Goal: Information Seeking & Learning: Find specific fact

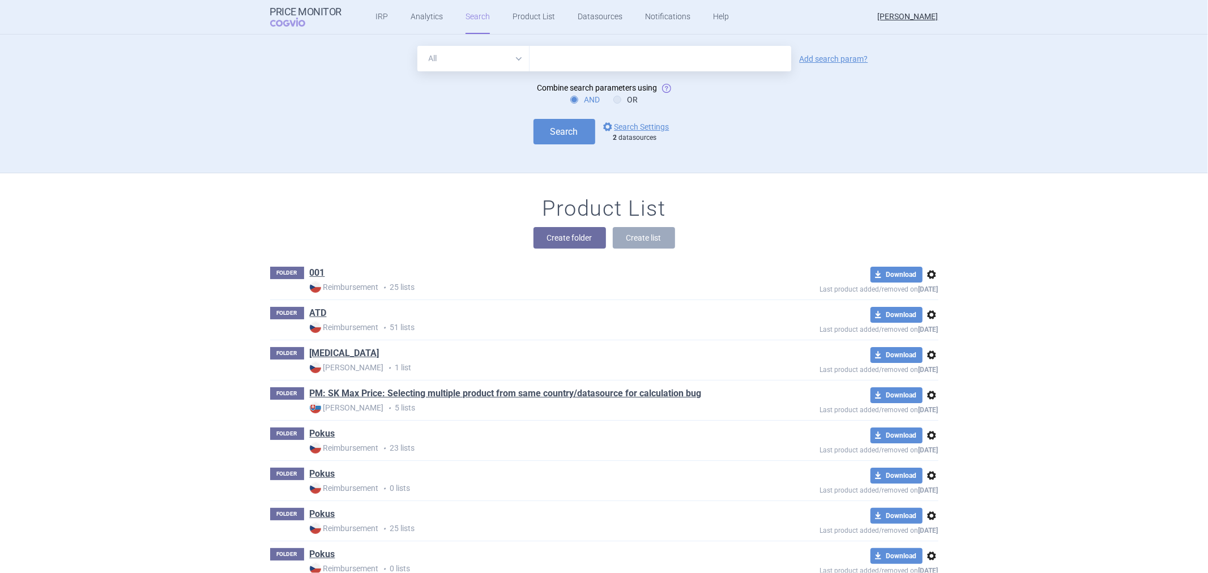
click at [637, 125] on link "options Search Settings" at bounding box center [635, 127] width 69 height 14
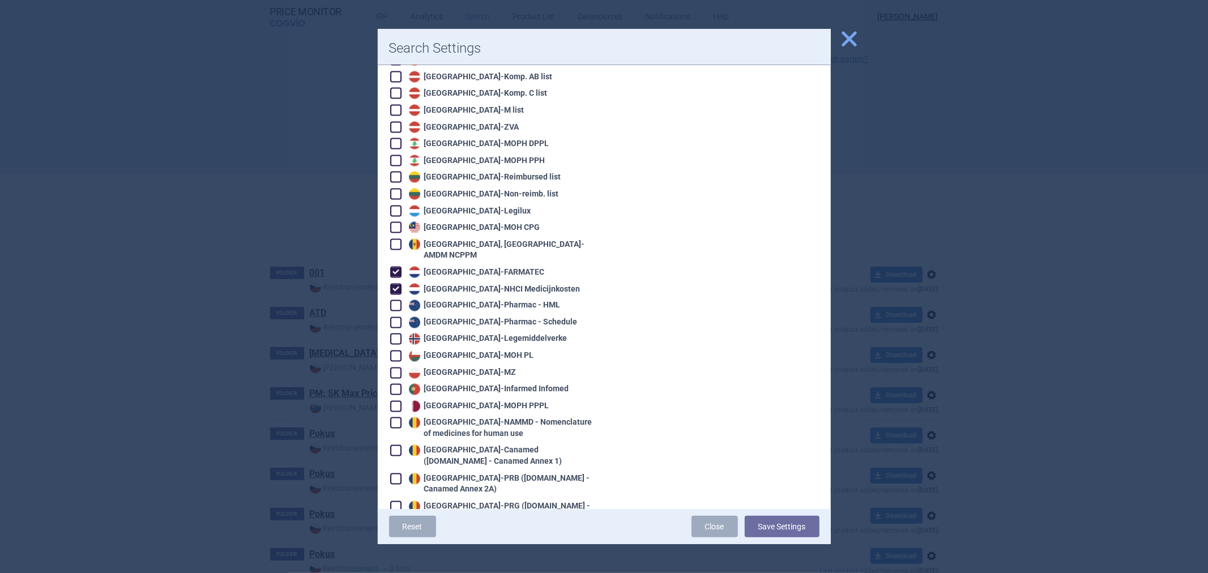
scroll to position [1573, 0]
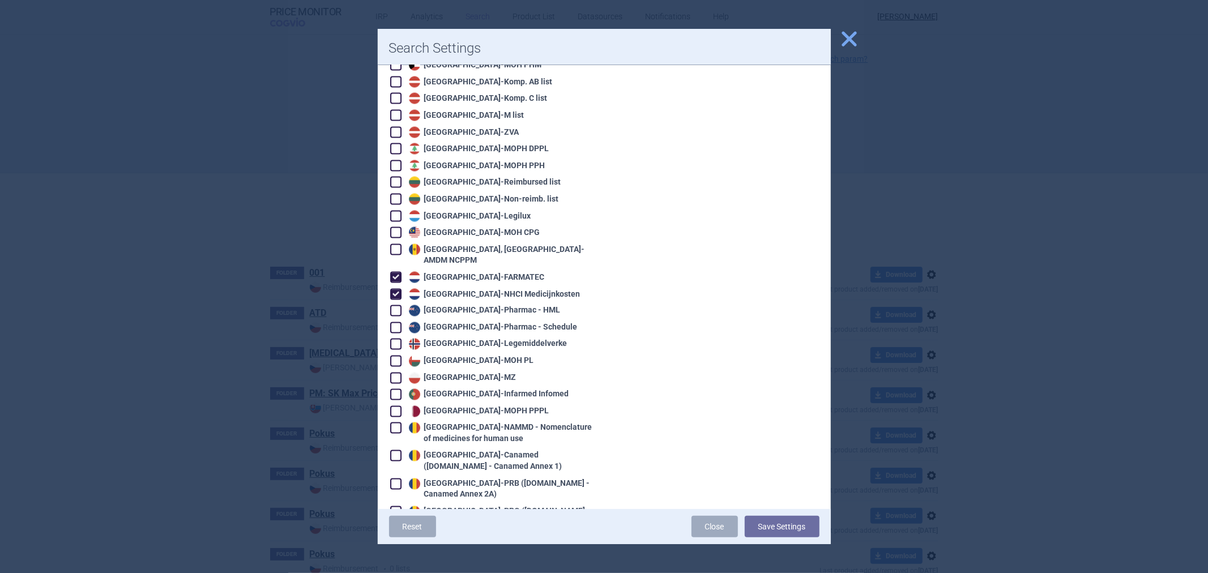
click at [473, 289] on div "Netherlands - NHCI Medicijnkosten" at bounding box center [493, 294] width 174 height 11
checkbox input "false"
click at [475, 272] on div "Netherlands - FARMATEC" at bounding box center [475, 277] width 139 height 11
checkbox input "false"
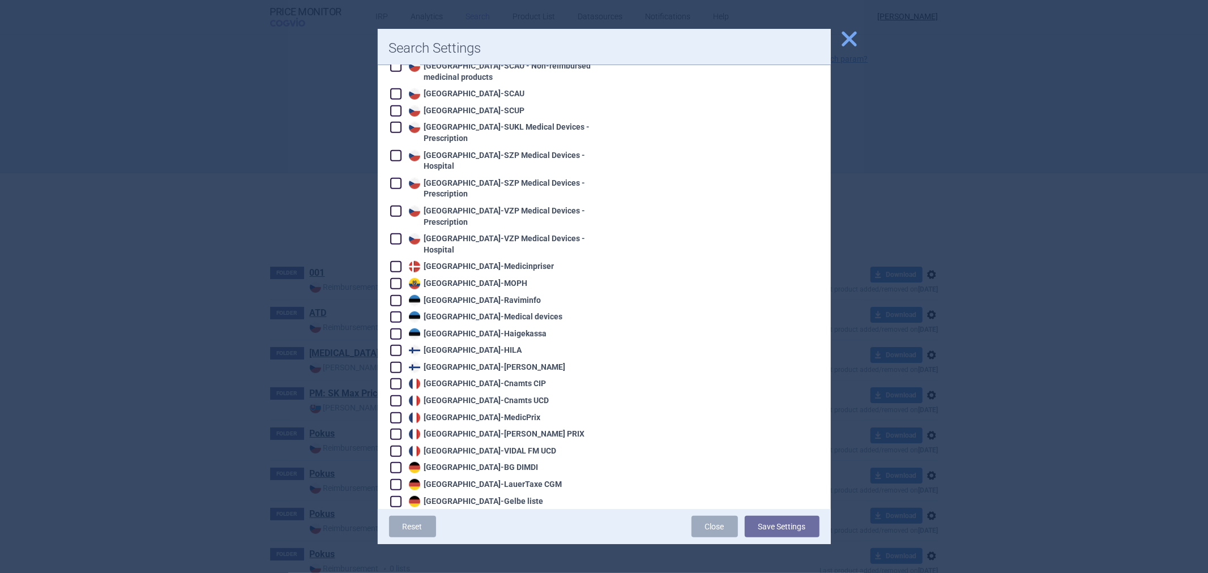
scroll to position [629, 0]
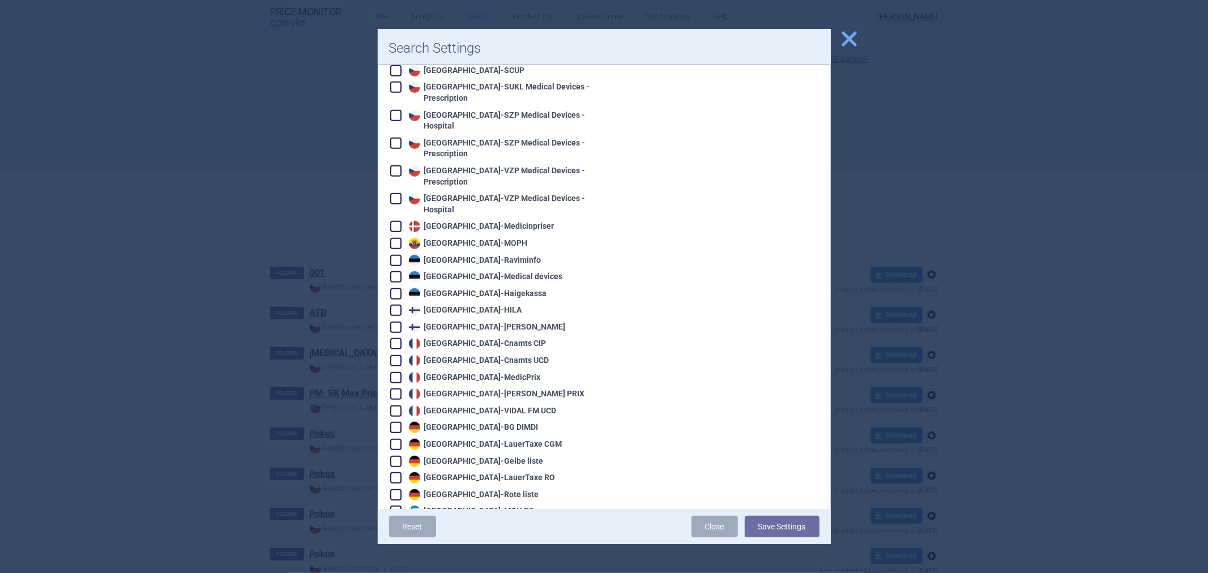
click at [448, 439] on div "Germany - LauerTaxe [MEDICAL_DATA]" at bounding box center [484, 444] width 156 height 11
checkbox input "true"
click at [770, 530] on button "Save Settings" at bounding box center [782, 527] width 75 height 22
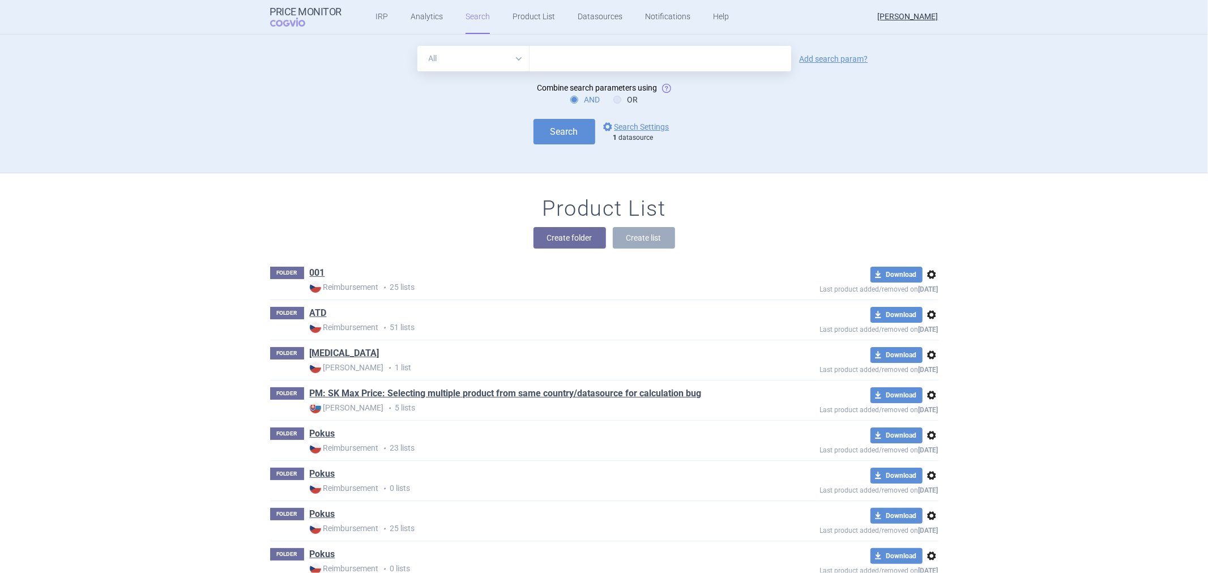
click at [588, 69] on input "text" at bounding box center [661, 58] width 262 height 25
paste input "[MEDICAL_DATA]"
type input "[MEDICAL_DATA]"
click at [535, 133] on button "Search" at bounding box center [564, 131] width 62 height 25
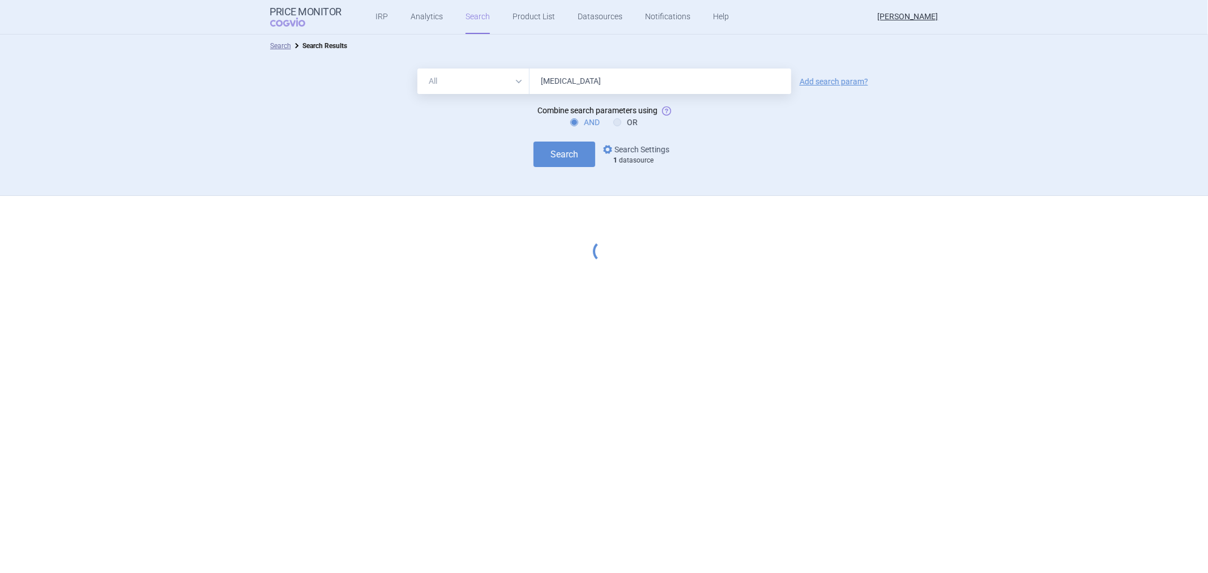
click at [626, 143] on link "options Search Settings" at bounding box center [635, 150] width 69 height 14
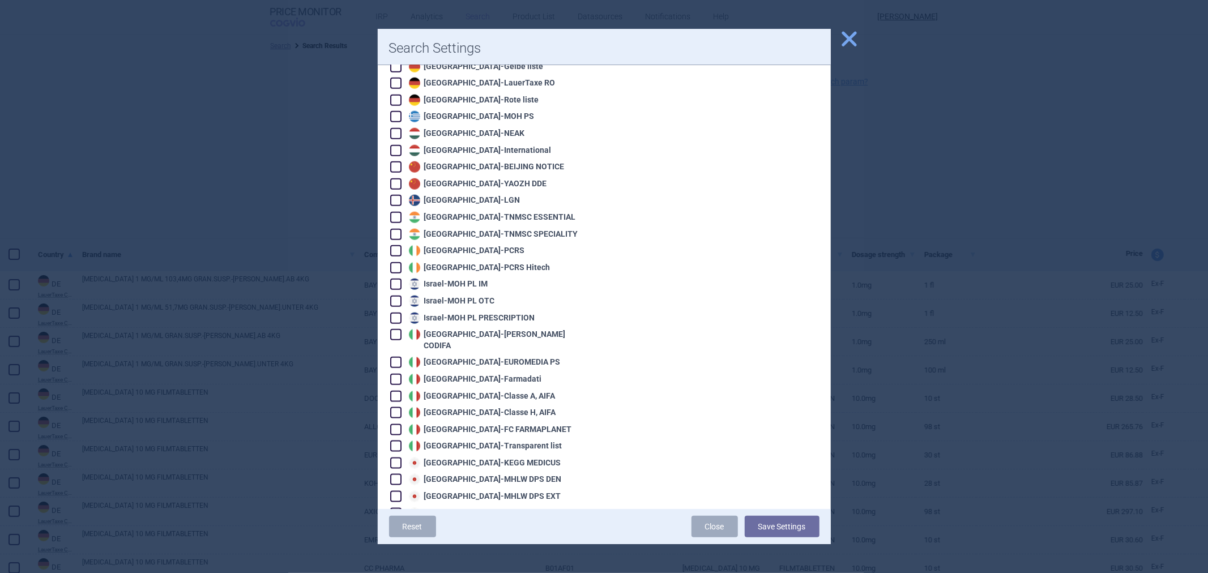
scroll to position [944, 0]
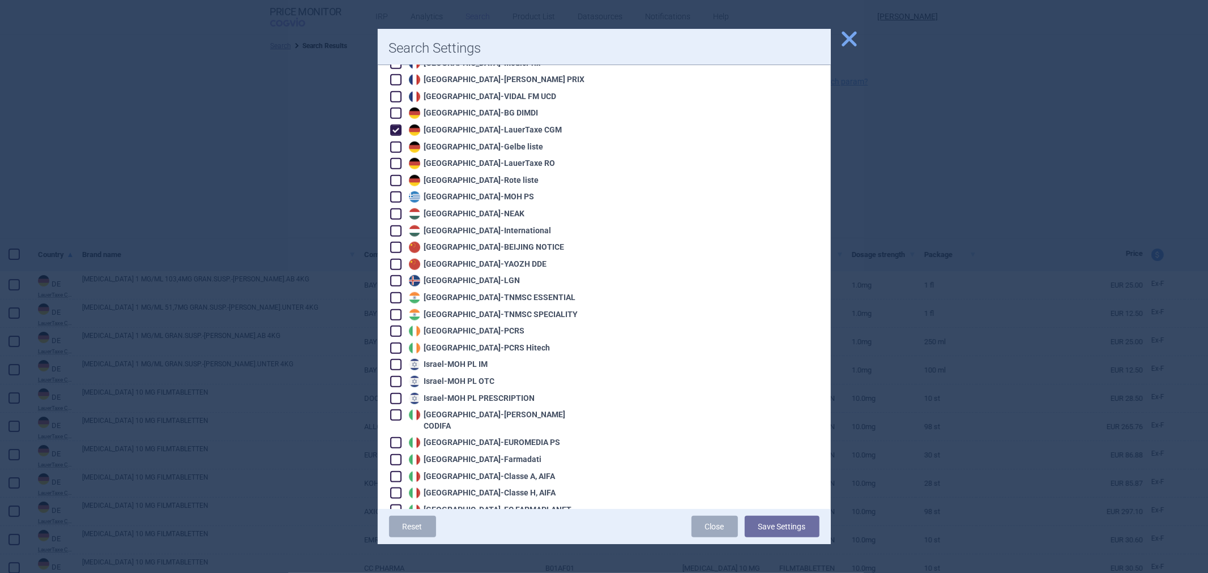
click at [467, 142] on div "Germany - Gelbe liste" at bounding box center [475, 147] width 138 height 11
checkbox input "true"
click at [771, 528] on button "Save Settings" at bounding box center [782, 527] width 75 height 22
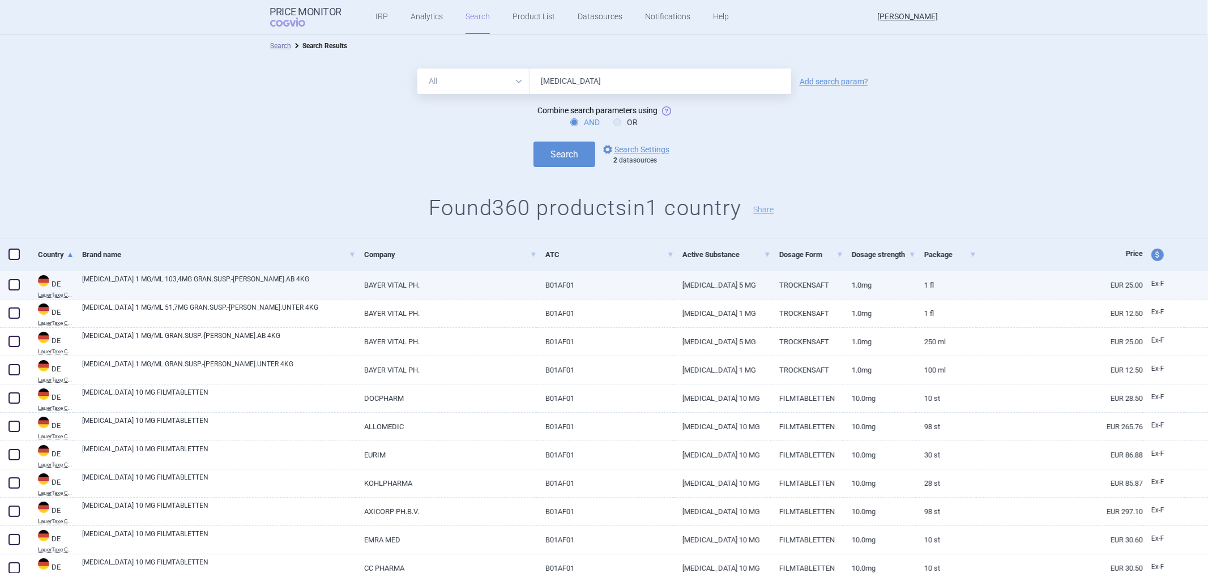
click at [194, 281] on link "[MEDICAL_DATA] 1 MG/ML 103,4MG GRAN.SUSP.-[PERSON_NAME].AB 4KG" at bounding box center [219, 284] width 274 height 20
select select "EUR"
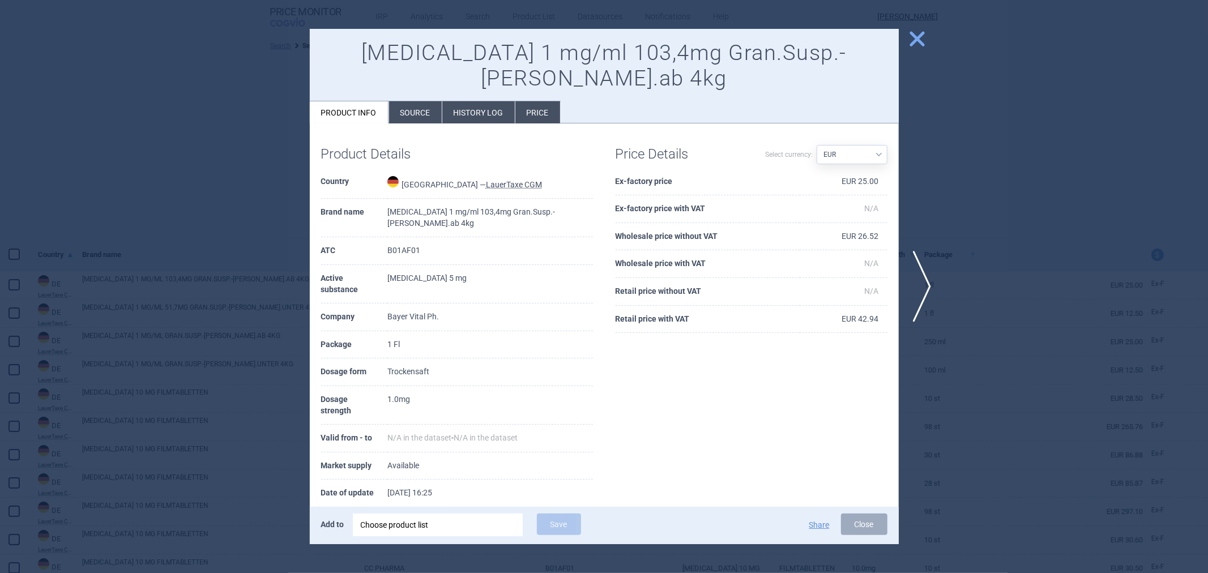
click at [430, 199] on td "[MEDICAL_DATA] 1 mg/ml 103,4mg Gran.Susp.-[PERSON_NAME].ab 4kg" at bounding box center [490, 218] width 206 height 39
copy td "[MEDICAL_DATA] 1 mg/ml 103,4mg Gran.Susp.-[PERSON_NAME].ab 4kg"
click at [255, 169] on div at bounding box center [604, 286] width 1208 height 573
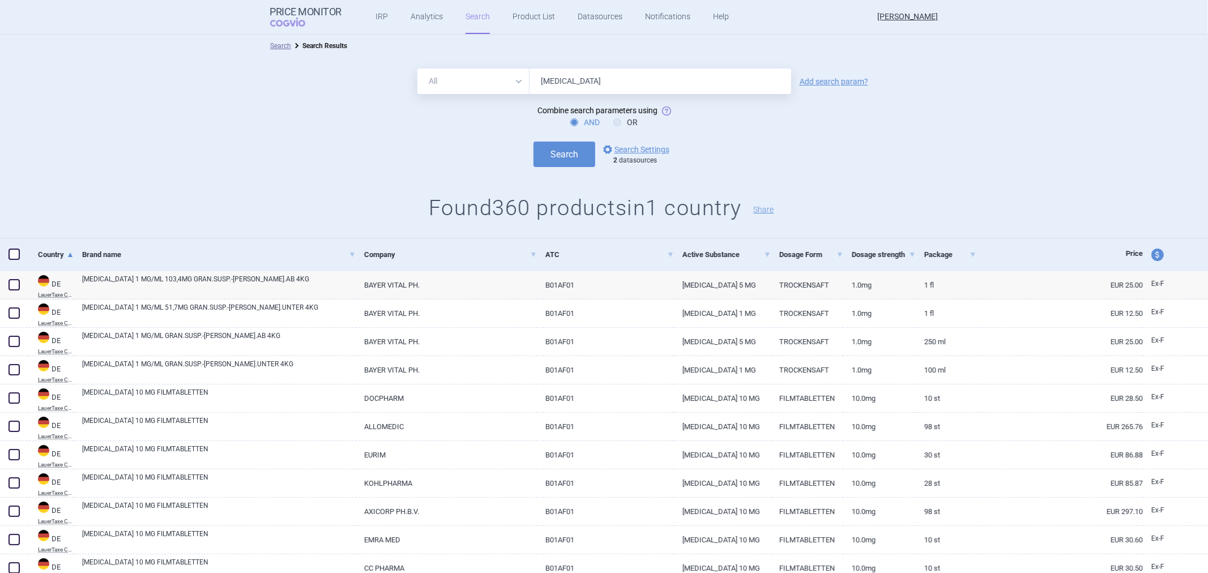
click at [629, 86] on input "[MEDICAL_DATA]" at bounding box center [661, 81] width 262 height 25
paste input "1 mg/ml 103,4mg Gran.Susp.-[PERSON_NAME].ab 4kg"
type input "[MEDICAL_DATA] 1 mg/ml 103,4mg Gran.Susp.-[PERSON_NAME].ab 4kg"
click at [566, 162] on button "Search" at bounding box center [564, 154] width 62 height 25
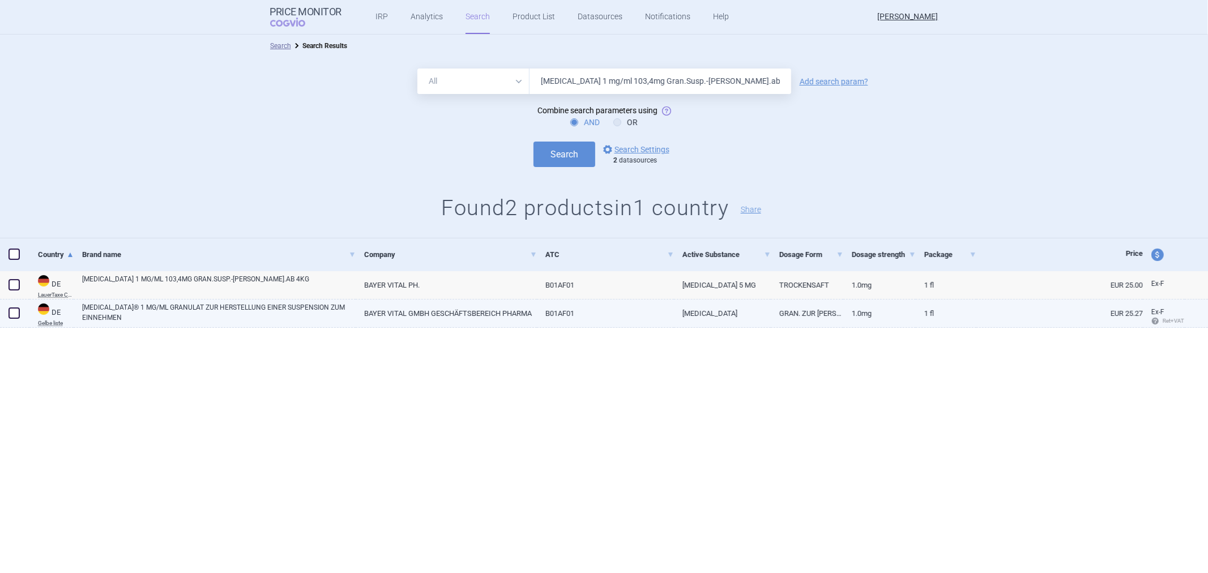
click at [1056, 321] on link "EUR 25.27" at bounding box center [1059, 314] width 167 height 28
select select "EUR"
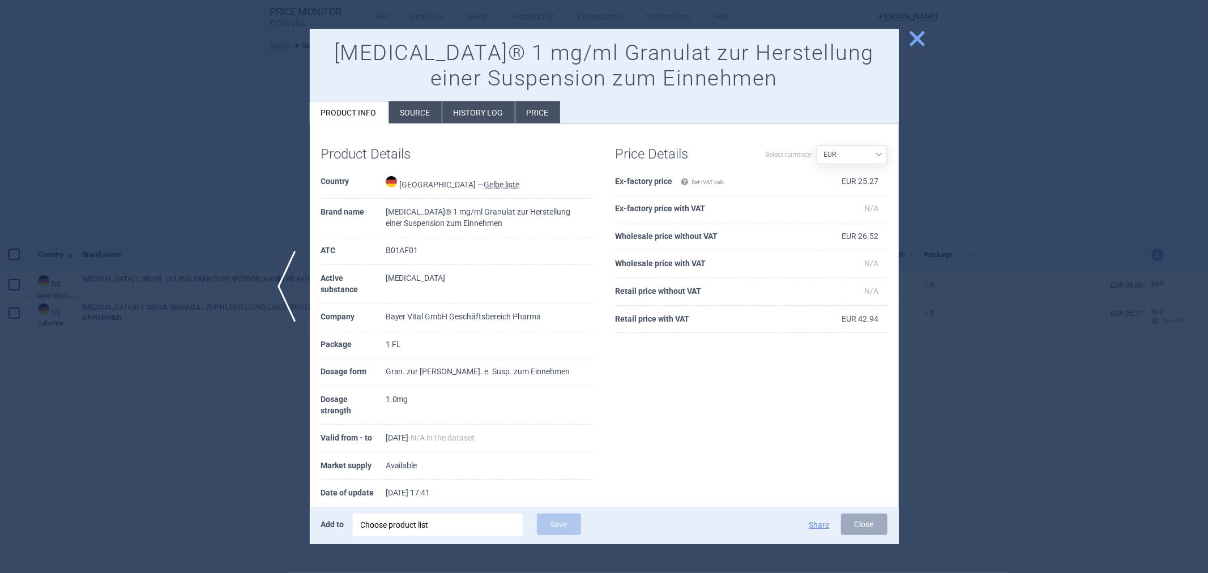
click at [914, 44] on span "close" at bounding box center [917, 39] width 20 height 20
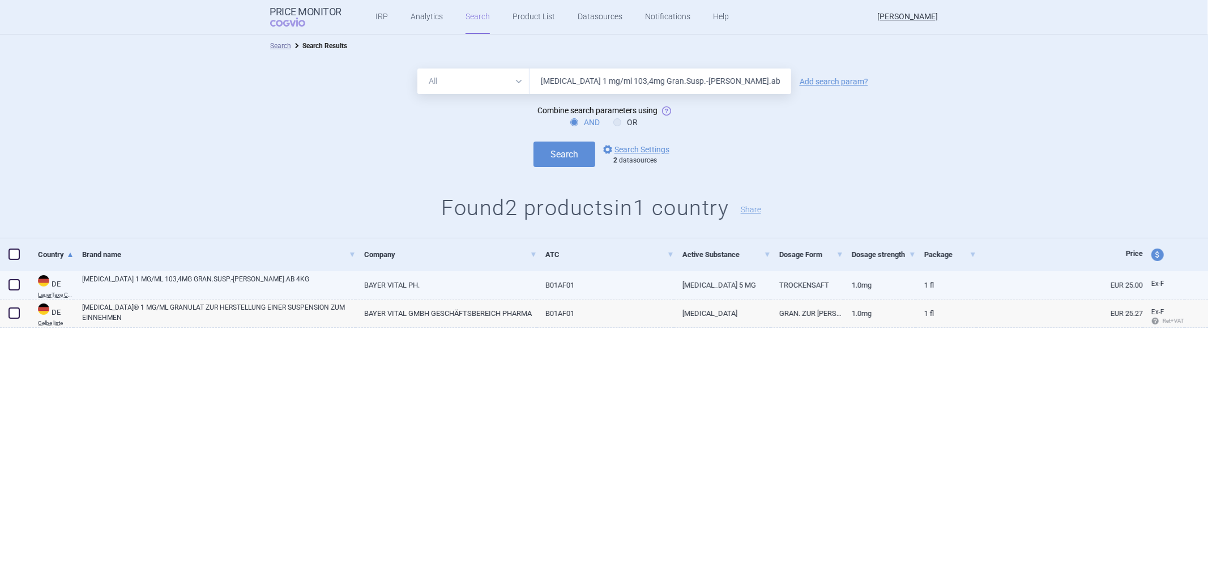
click at [913, 287] on link "1.0mg" at bounding box center [879, 285] width 72 height 28
select select "EUR"
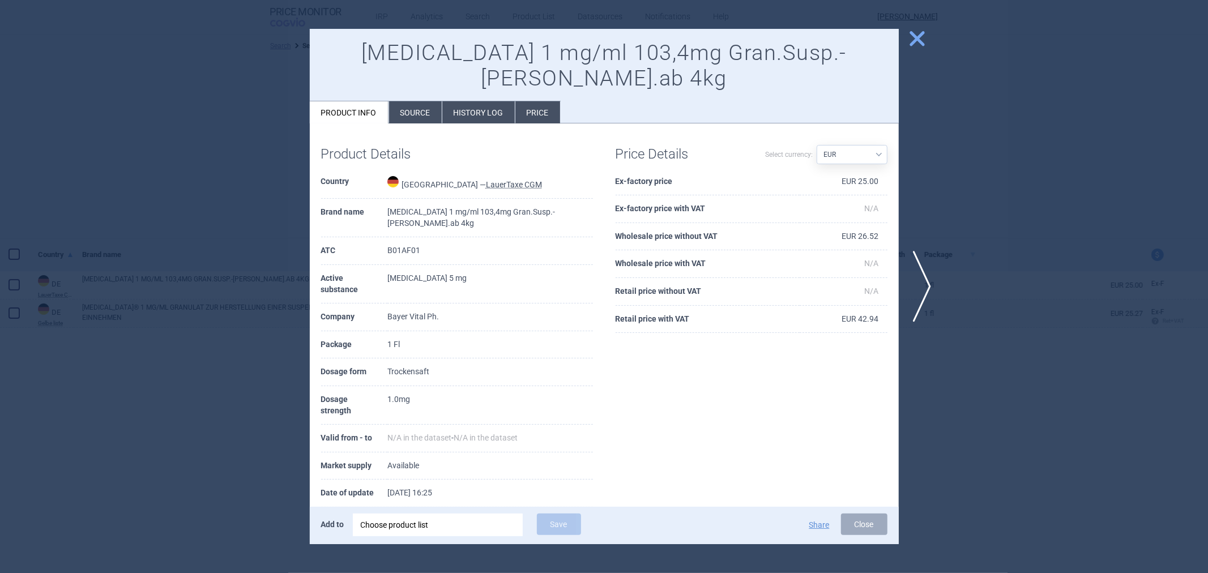
click at [912, 40] on span "close" at bounding box center [917, 39] width 20 height 20
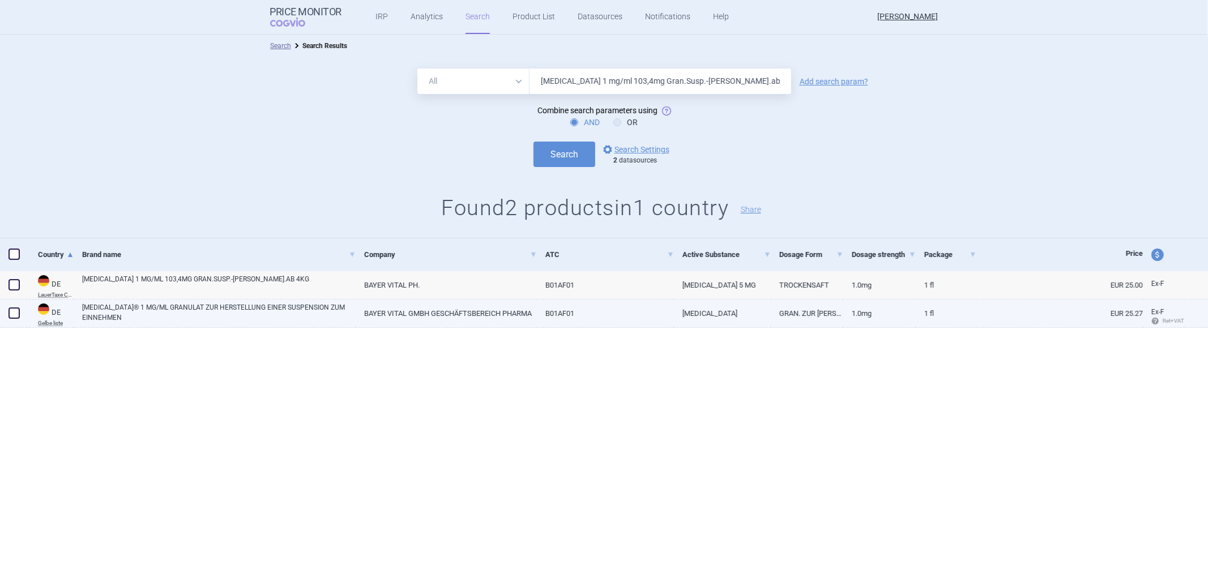
click at [925, 308] on link "1 FL" at bounding box center [946, 314] width 61 height 28
select select "EUR"
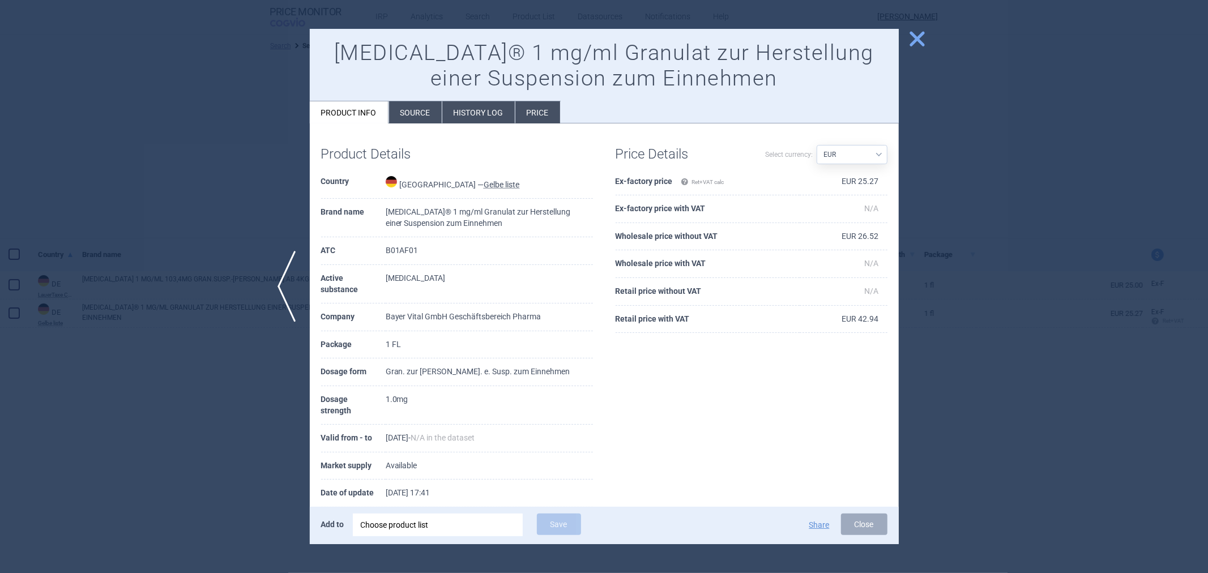
click at [923, 49] on button "close" at bounding box center [913, 40] width 28 height 22
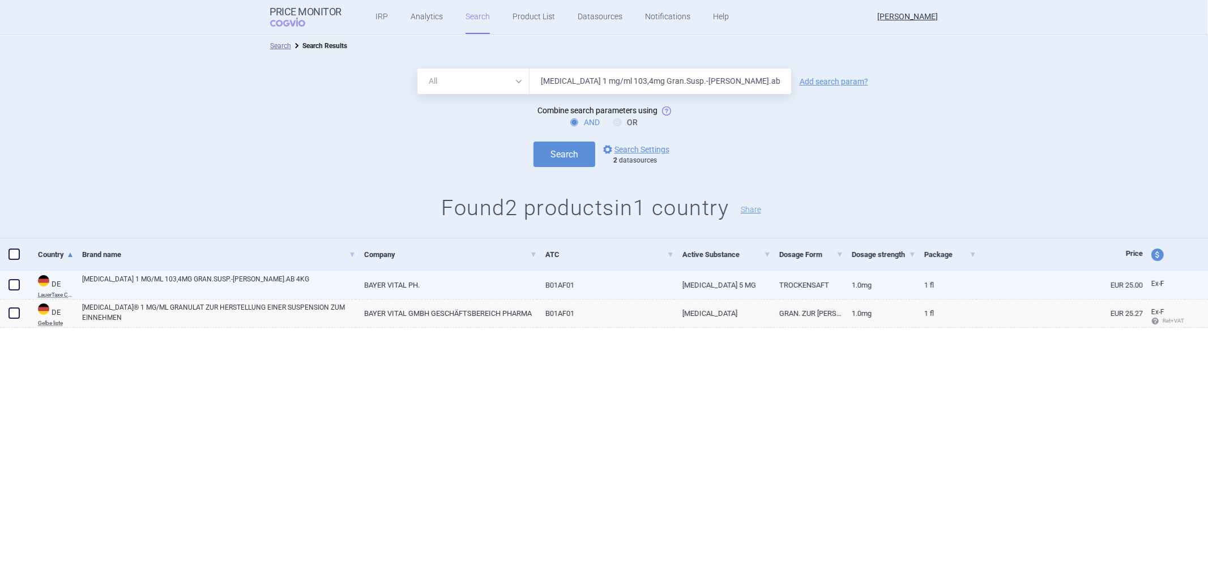
click at [925, 289] on link "1 Fl" at bounding box center [946, 285] width 61 height 28
select select "EUR"
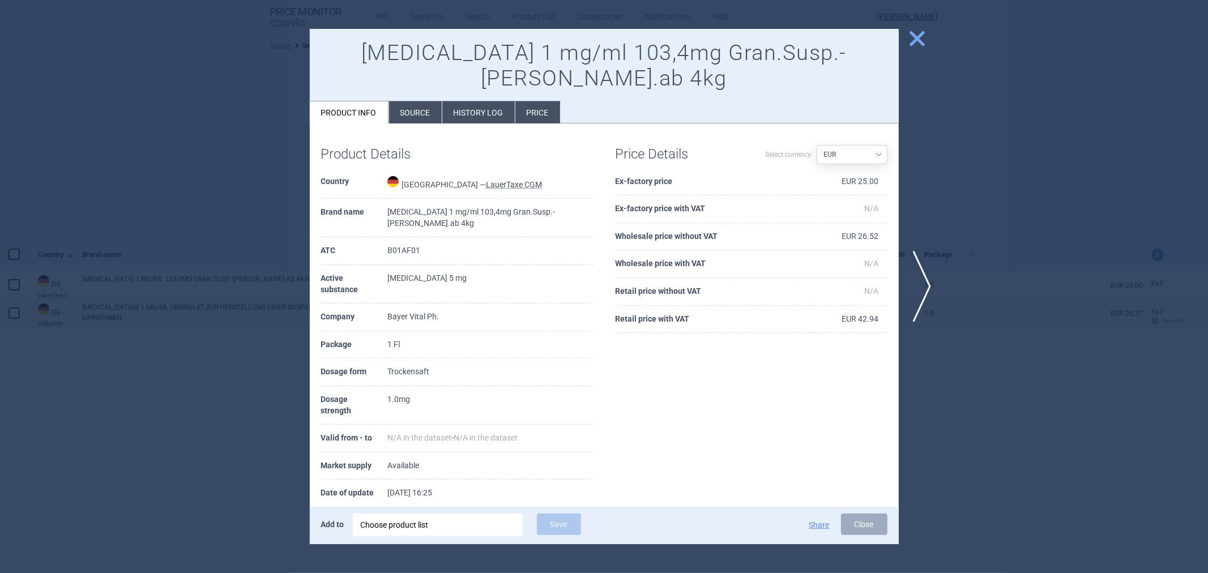
click at [915, 31] on span "close" at bounding box center [917, 39] width 20 height 20
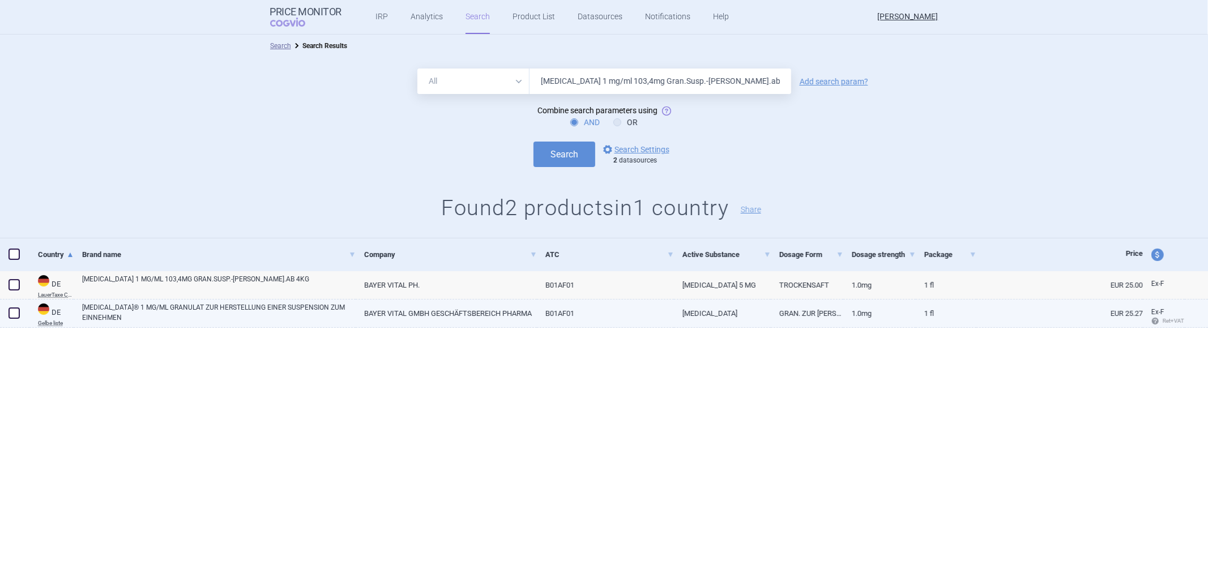
click at [286, 312] on link "[MEDICAL_DATA]® 1 MG/ML GRANULAT ZUR HERSTELLUNG EINER SUSPENSION ZUM EINNEHMEN" at bounding box center [219, 312] width 274 height 20
select select "EUR"
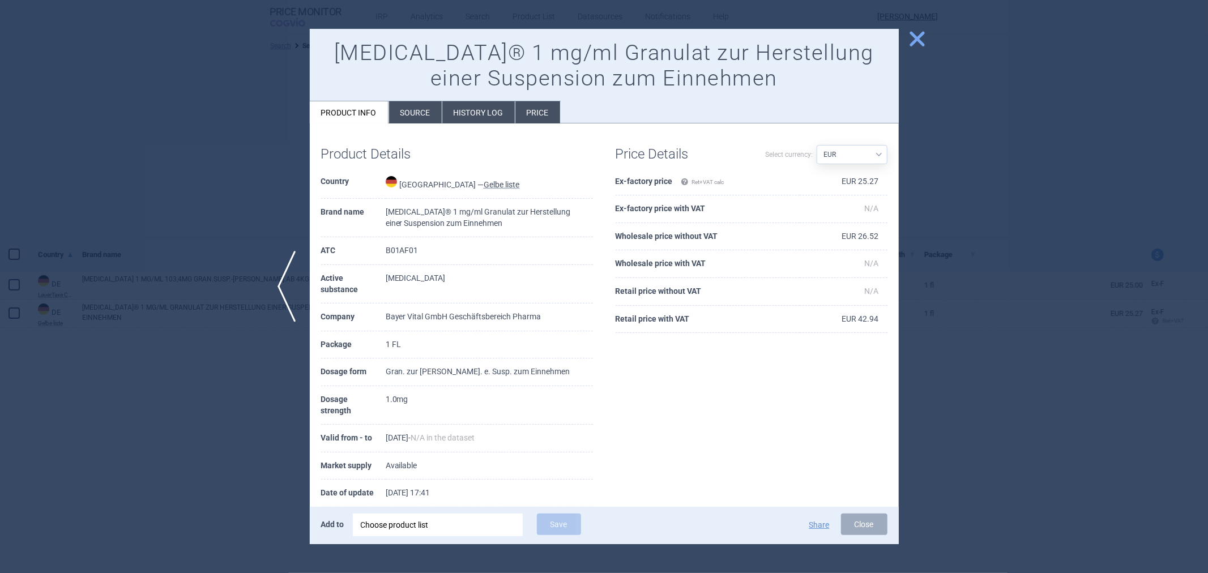
click at [426, 112] on li "Source" at bounding box center [415, 112] width 53 height 22
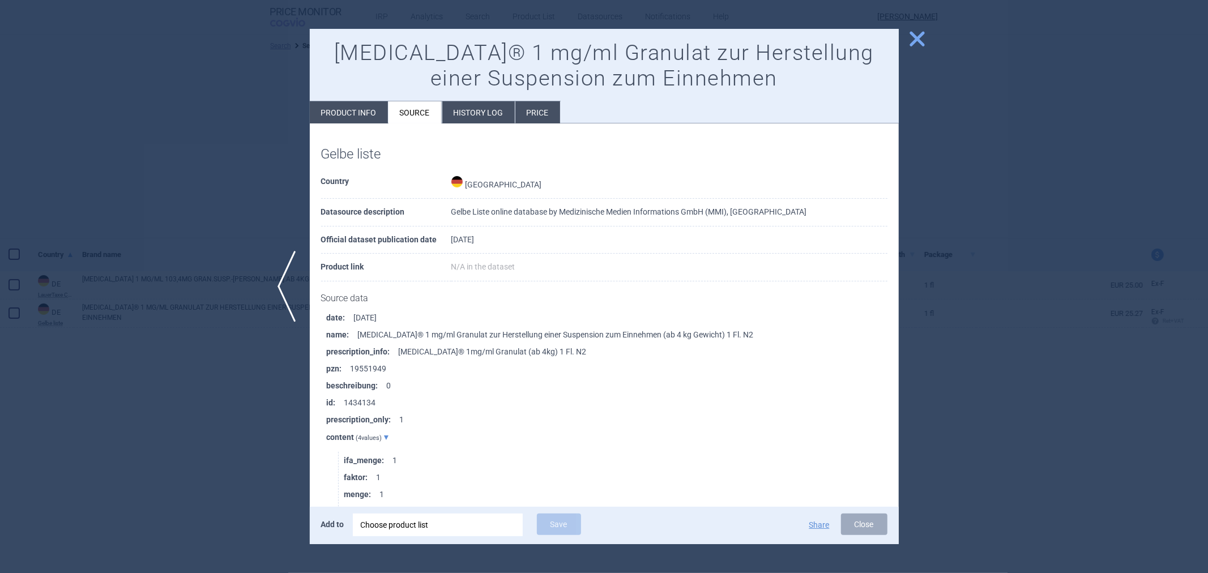
click at [460, 111] on li "History log" at bounding box center [478, 112] width 72 height 22
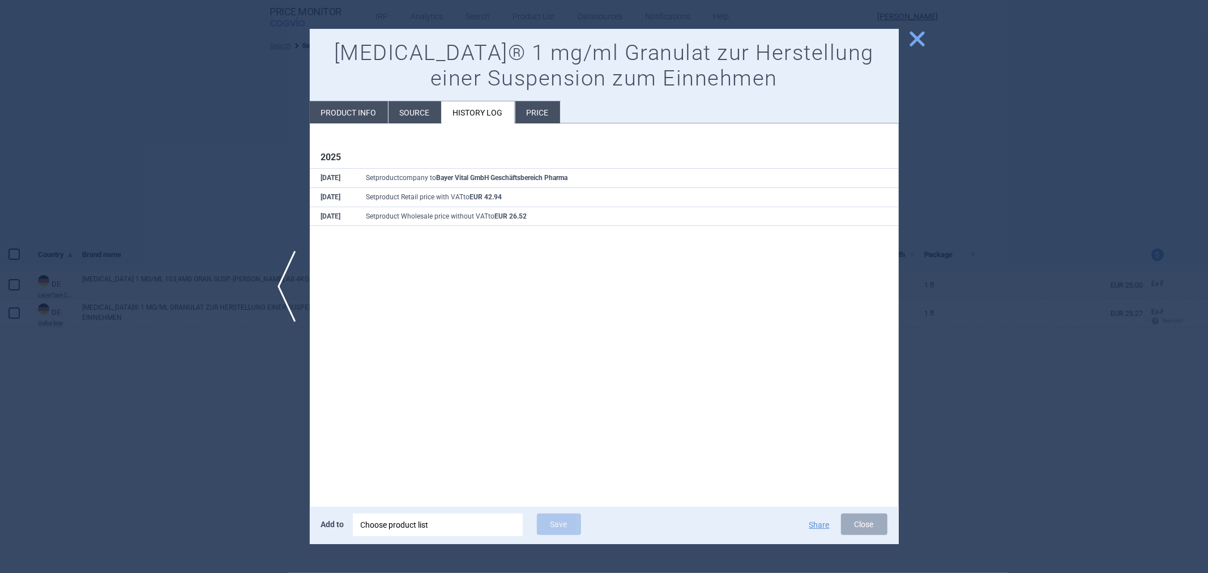
click at [535, 109] on li "Price" at bounding box center [537, 112] width 45 height 22
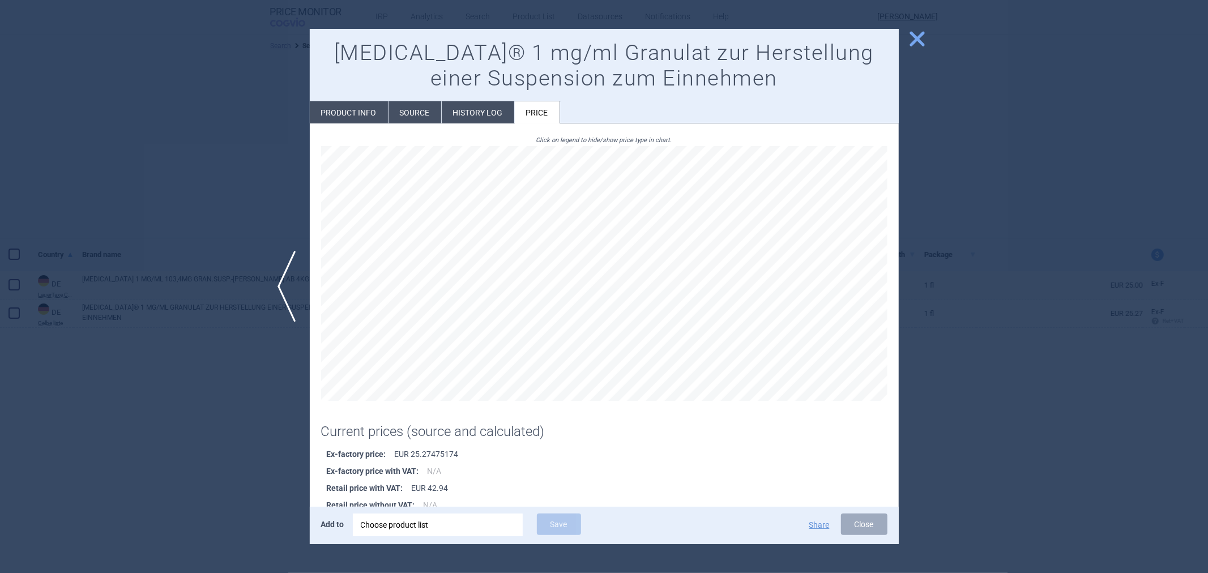
click at [495, 115] on li "History log" at bounding box center [478, 112] width 72 height 22
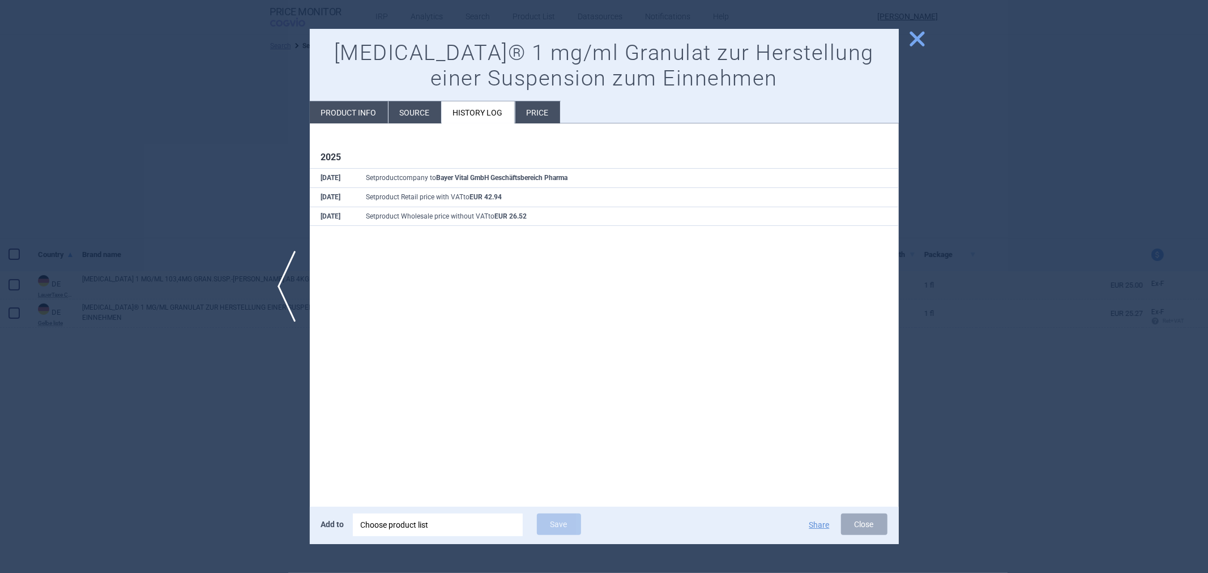
click at [957, 95] on div at bounding box center [604, 286] width 1208 height 573
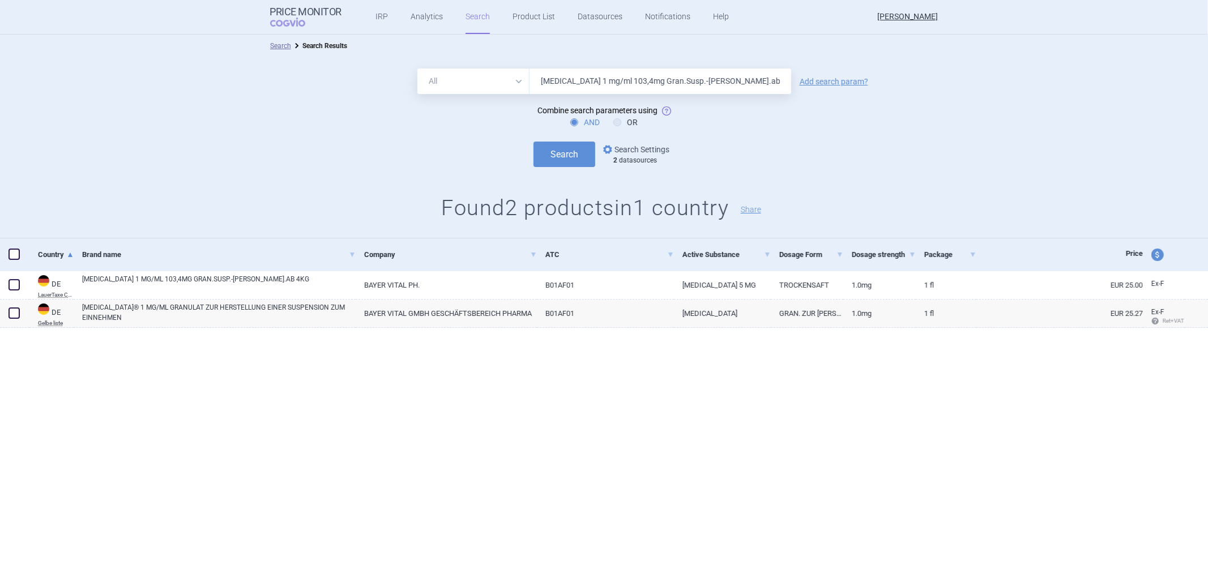
click at [623, 143] on link "options Search Settings" at bounding box center [635, 150] width 69 height 14
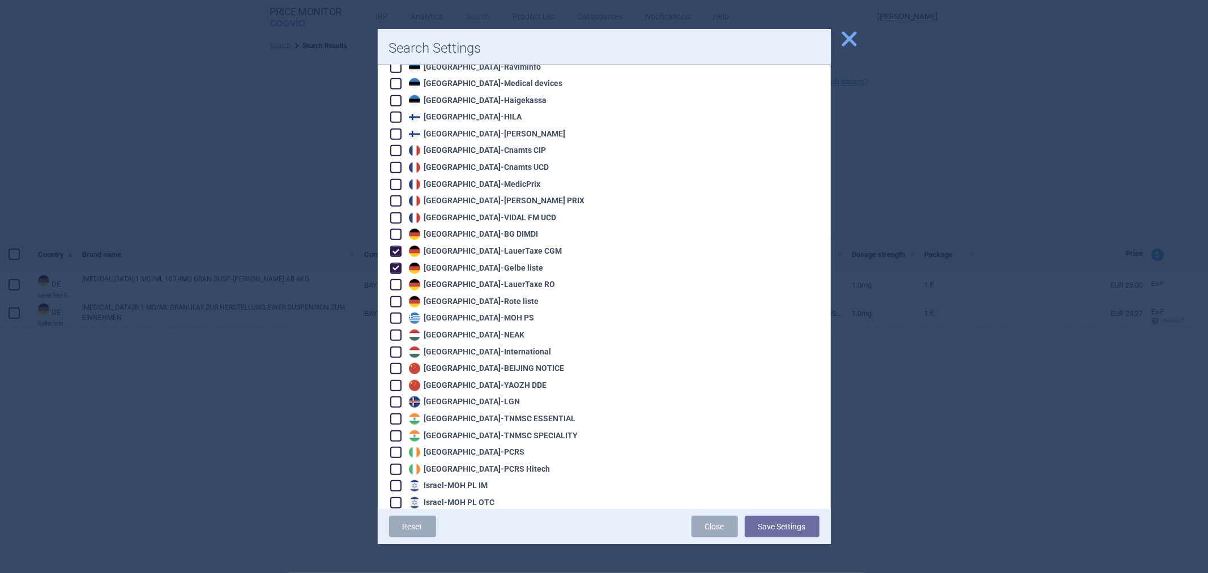
scroll to position [692, 0]
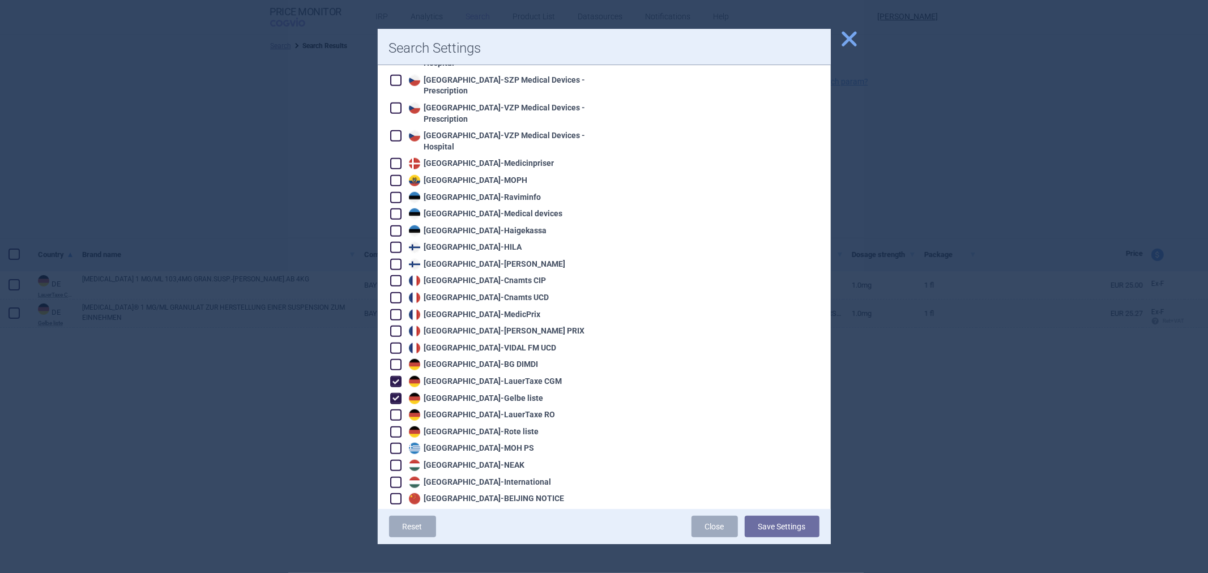
click at [472, 376] on div "Germany - LauerTaxe [MEDICAL_DATA]" at bounding box center [484, 381] width 156 height 11
checkbox input "false"
click at [788, 528] on button "Save Settings" at bounding box center [782, 527] width 75 height 22
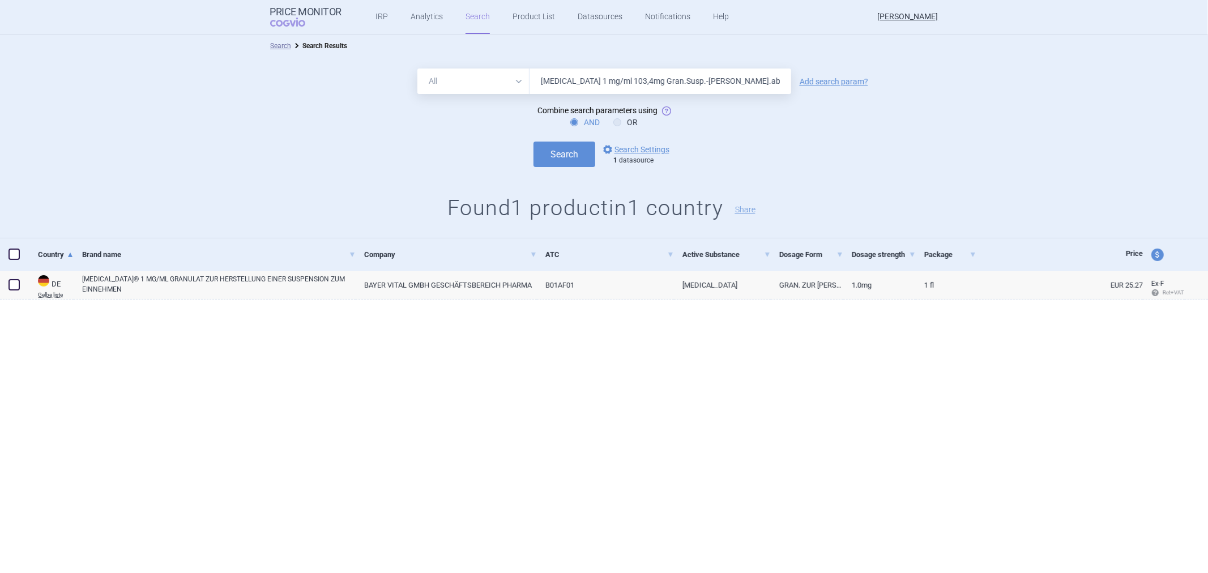
click at [632, 77] on input "[MEDICAL_DATA] 1 mg/ml 103,4mg Gran.Susp.-[PERSON_NAME].ab 4kg" at bounding box center [661, 81] width 262 height 25
click at [533, 142] on button "Search" at bounding box center [564, 154] width 62 height 25
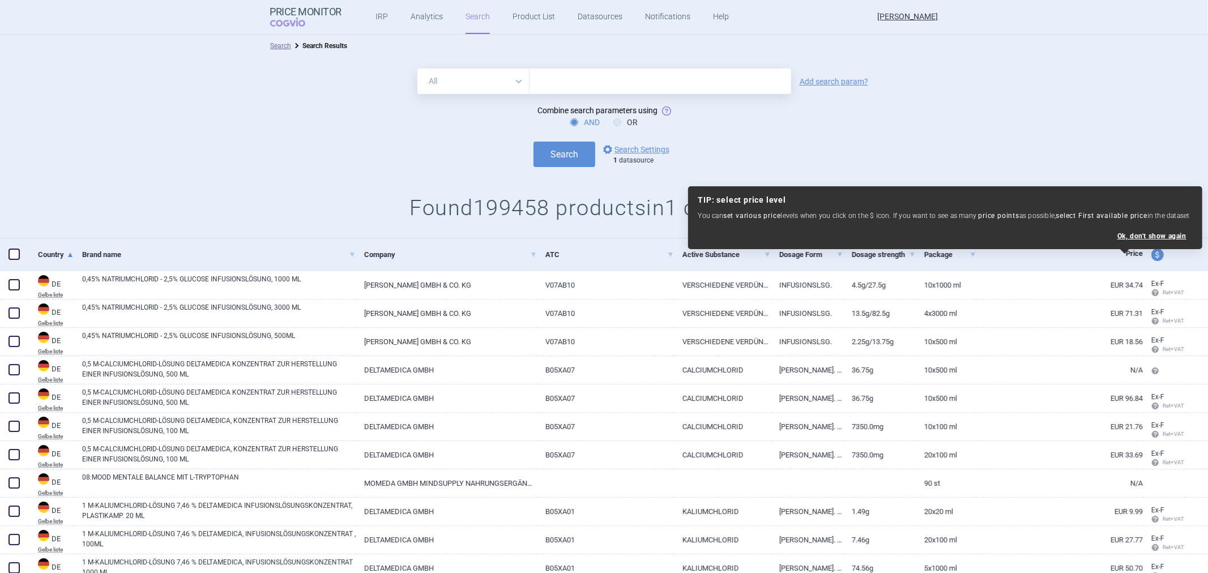
click at [813, 155] on div "Search options Search Settings 1 datasource" at bounding box center [604, 154] width 1208 height 25
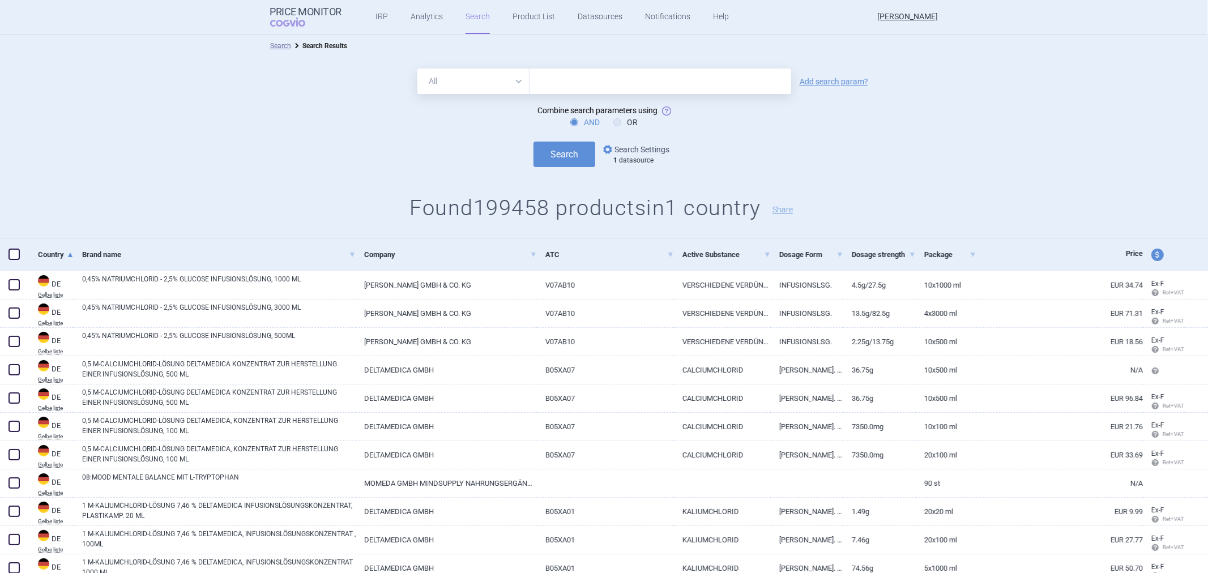
click at [651, 154] on link "options Search Settings" at bounding box center [635, 150] width 69 height 14
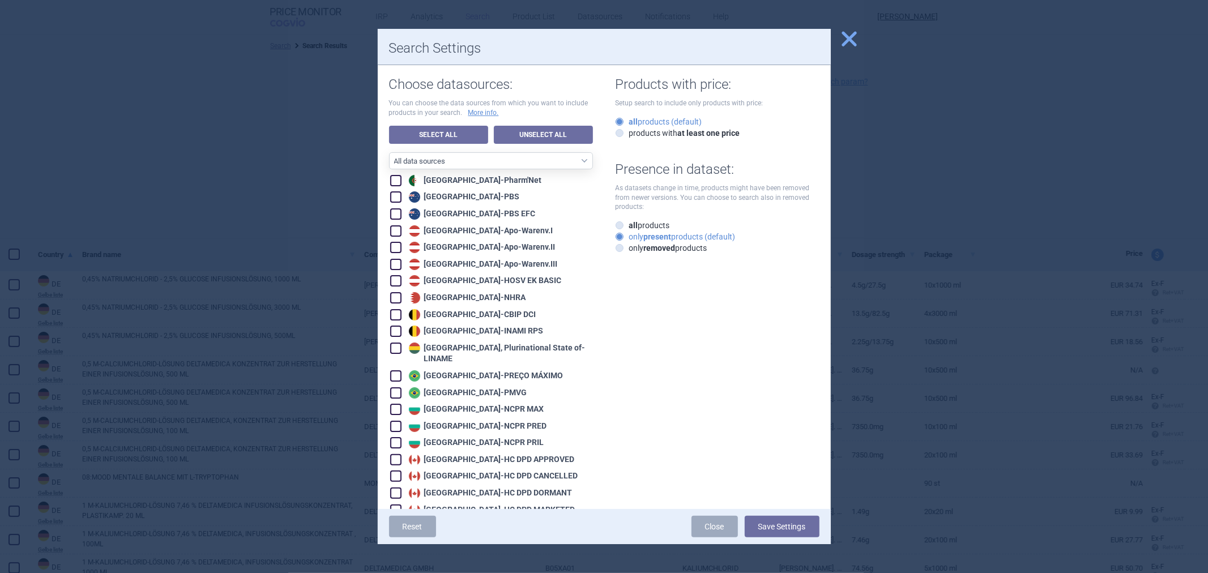
click at [664, 236] on strong "present" at bounding box center [658, 236] width 28 height 9
click at [628, 236] on input "only present products (default)" at bounding box center [621, 237] width 11 height 11
click at [659, 134] on label "products with at least one price" at bounding box center [678, 132] width 125 height 11
click at [628, 134] on input "products with at least one price" at bounding box center [621, 133] width 11 height 11
radio input "true"
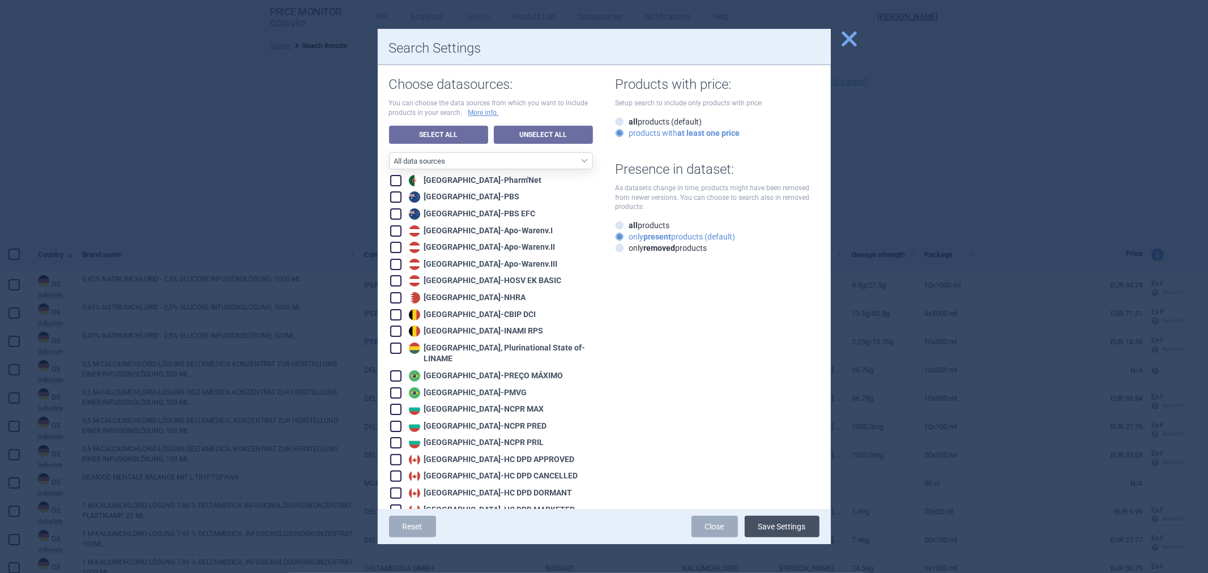
click at [789, 531] on button "Save Settings" at bounding box center [782, 527] width 75 height 22
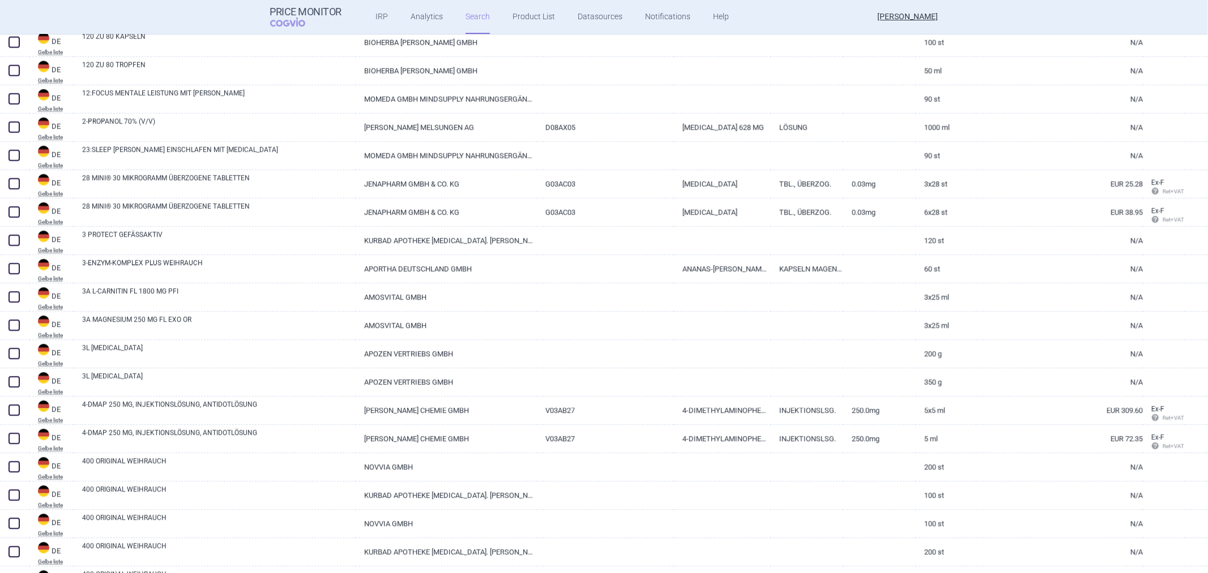
scroll to position [1950, 0]
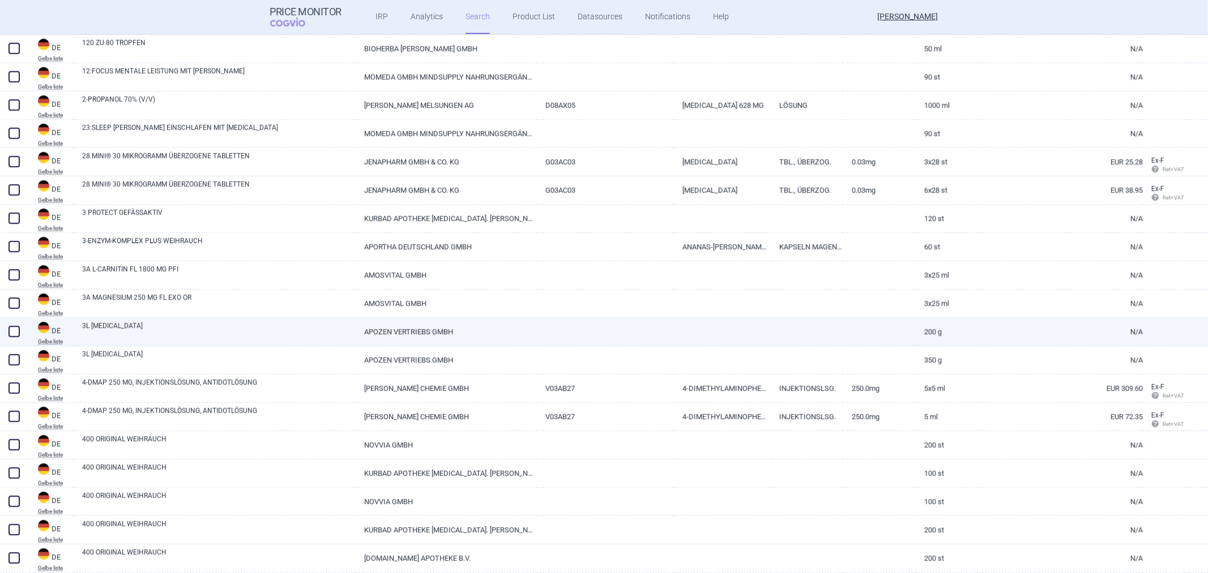
click at [661, 328] on link at bounding box center [605, 328] width 137 height 20
select select "EUR"
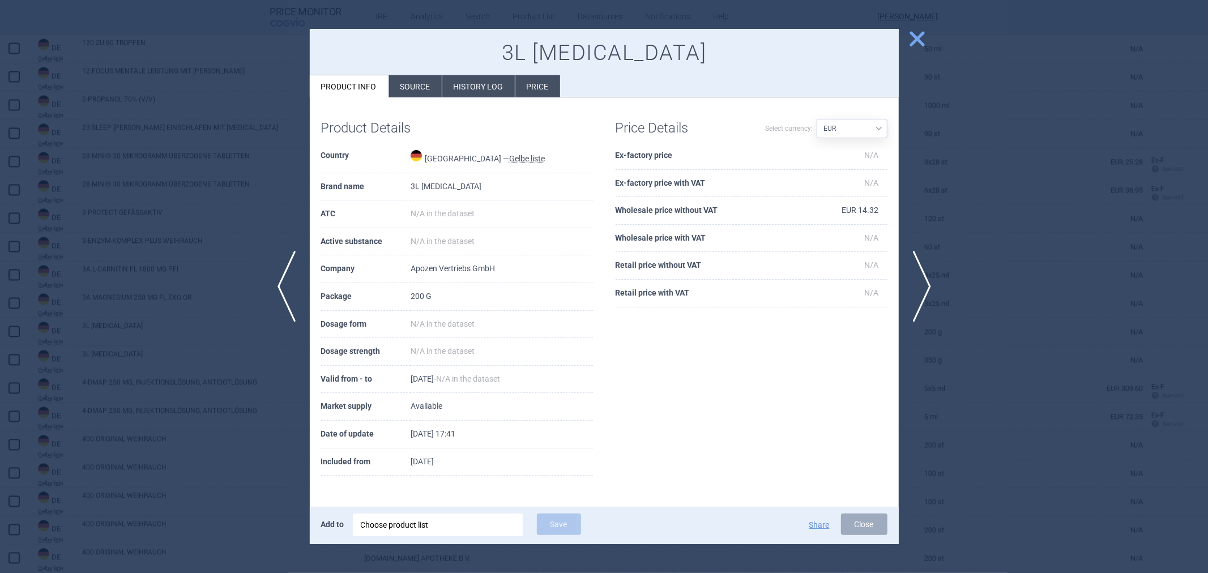
click at [966, 170] on div at bounding box center [604, 286] width 1208 height 573
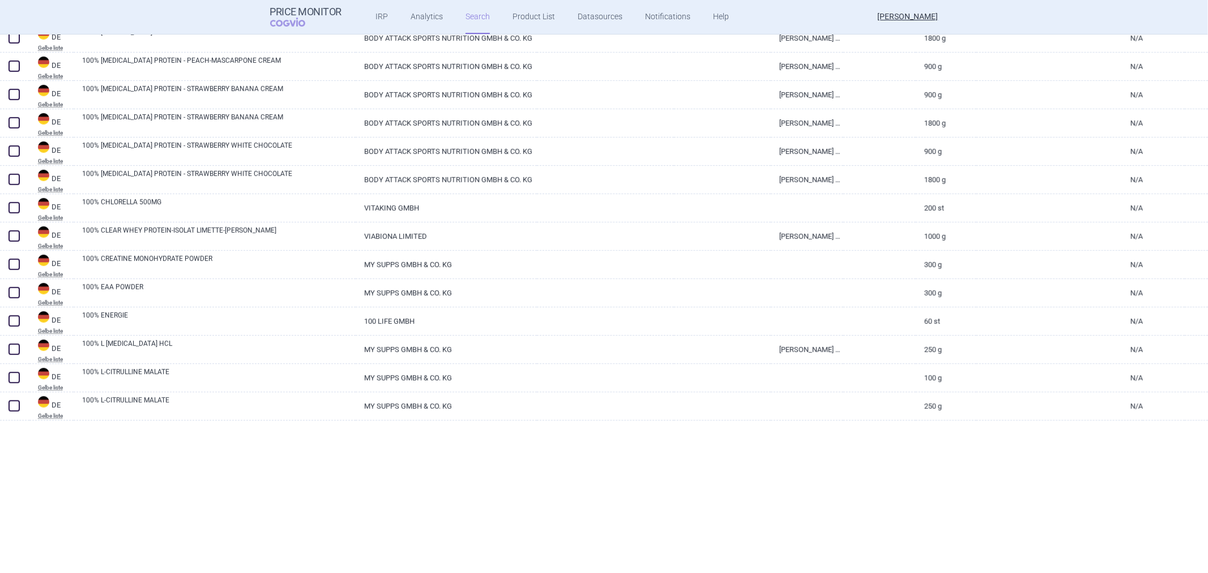
scroll to position [566, 0]
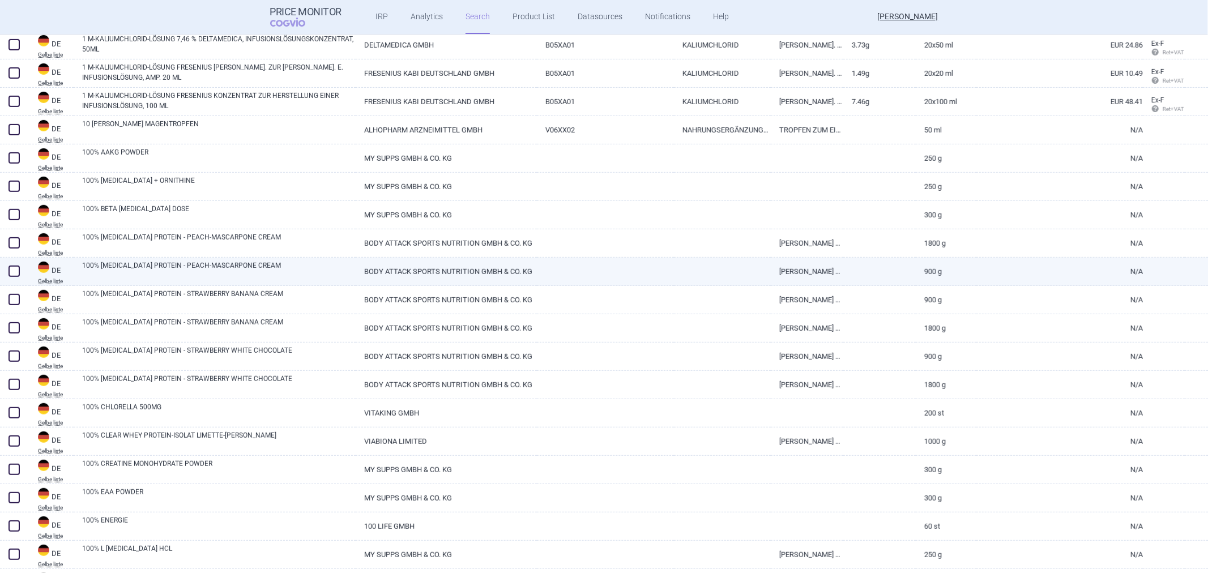
click at [805, 278] on link "[PERSON_NAME] ZUR [PERSON_NAME]. E. GELS" at bounding box center [807, 272] width 72 height 28
select select "EUR"
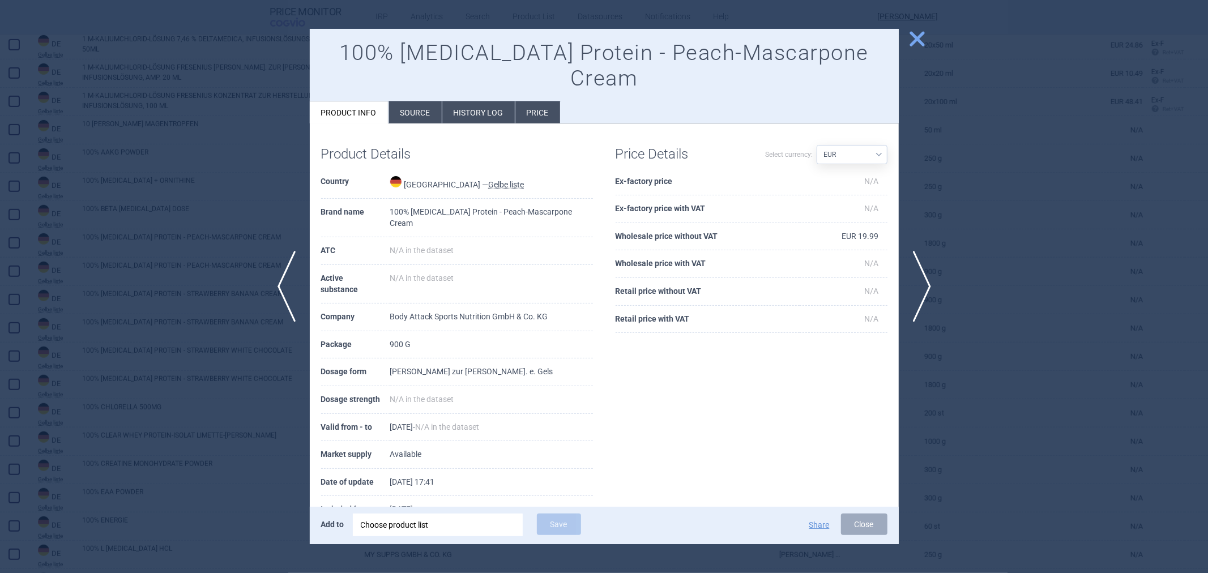
click at [961, 187] on div at bounding box center [604, 286] width 1208 height 573
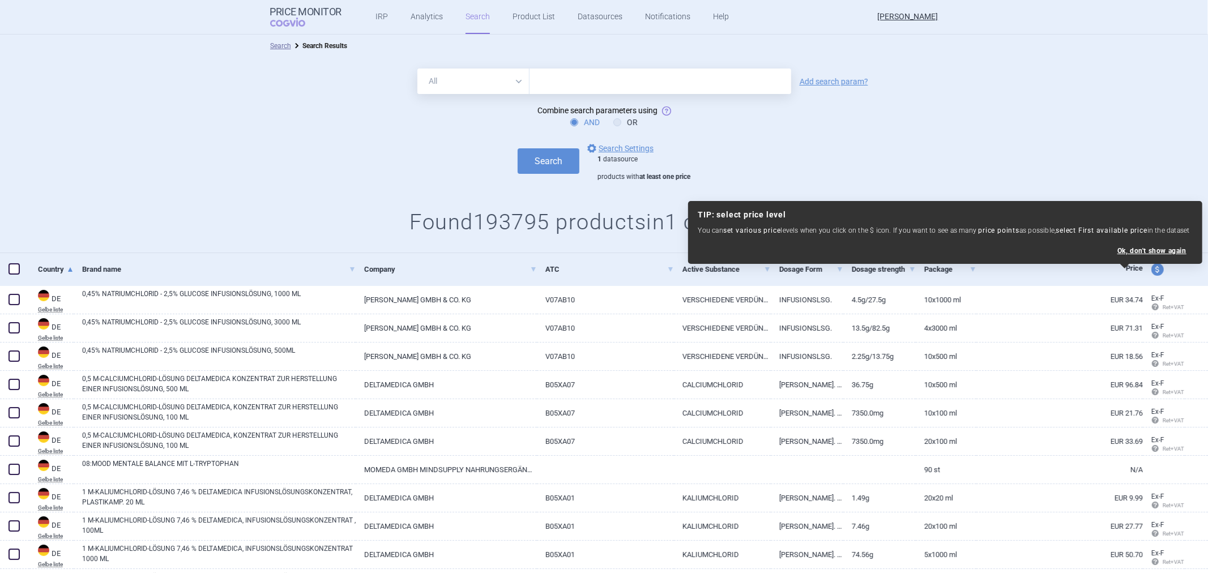
click at [1109, 170] on div "Search options Search Settings 1 datasource products with at least one price" at bounding box center [604, 162] width 1208 height 40
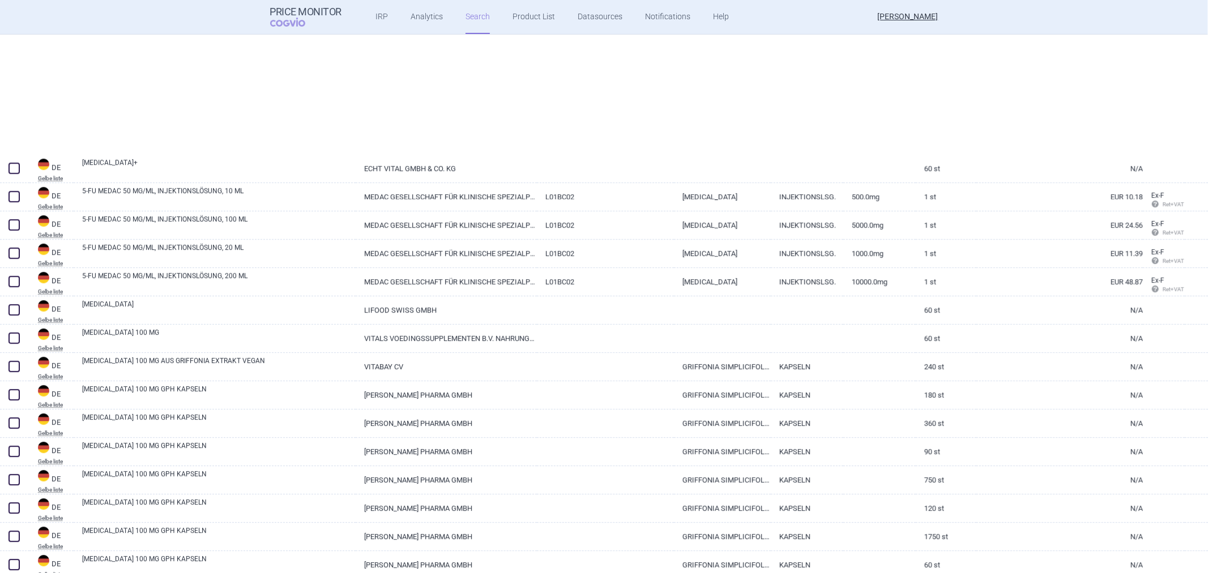
scroll to position [2581, 0]
